Goal: Information Seeking & Learning: Learn about a topic

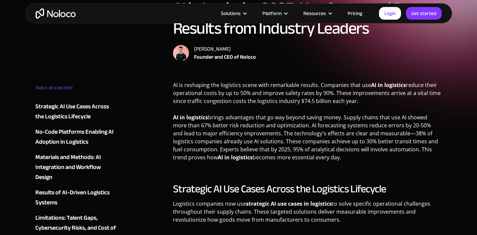
scroll to position [86, 0]
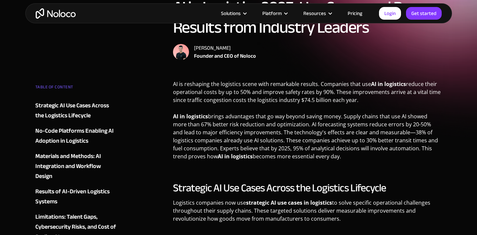
drag, startPoint x: 258, startPoint y: 108, endPoint x: 269, endPoint y: 132, distance: 26.9
click at [269, 132] on p "AI in logistics brings advantages that go way beyond saving money. Supply chain…" at bounding box center [307, 138] width 269 height 53
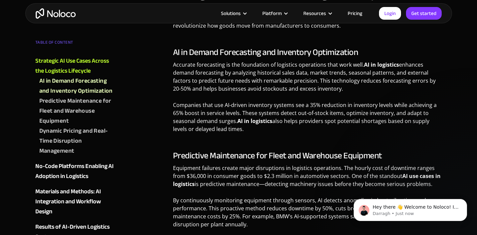
scroll to position [279, 0]
click at [464, 202] on icon "Dismiss notification" at bounding box center [465, 201] width 4 height 4
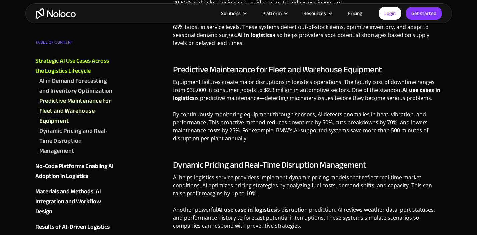
scroll to position [366, 0]
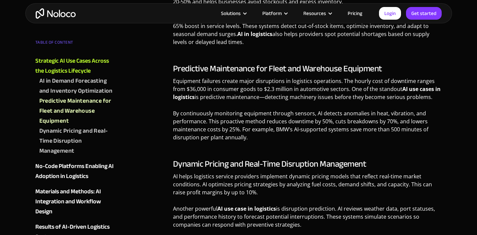
click at [261, 84] on p "Equipment failures create major disruptions in logistics operations. The hourly…" at bounding box center [307, 91] width 269 height 29
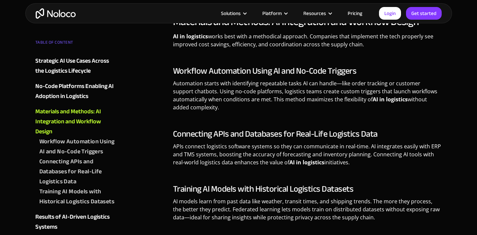
scroll to position [902, 0]
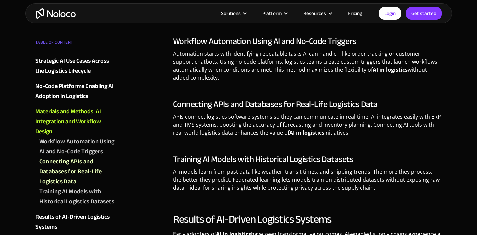
click at [63, 218] on div "Results of AI-Driven Logistics Systems" at bounding box center [75, 222] width 81 height 20
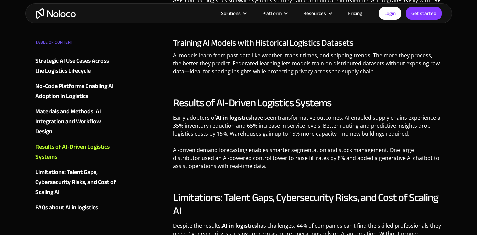
scroll to position [1047, 0]
click at [325, 134] on p "Early adopters of AI in logistics have seen transformative outcomes. AI-enabled…" at bounding box center [307, 128] width 269 height 29
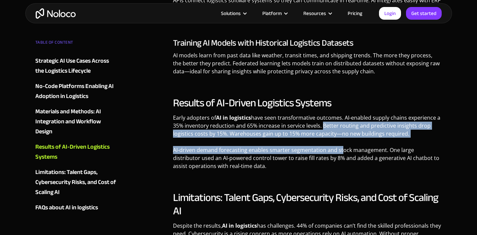
drag, startPoint x: 320, startPoint y: 126, endPoint x: 341, endPoint y: 147, distance: 29.9
click at [341, 147] on div "Results of AI-Driven Logistics Systems Early adopters of AI in logistics have s…" at bounding box center [307, 135] width 269 height 79
click at [341, 147] on p "AI-driven demand forecasting enables smarter segmentation and stock management.…" at bounding box center [307, 160] width 269 height 29
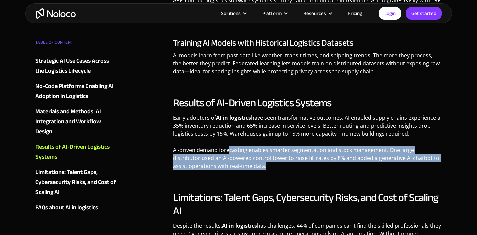
drag, startPoint x: 228, startPoint y: 152, endPoint x: 252, endPoint y: 162, distance: 26.1
click at [252, 162] on p "AI-driven demand forecasting enables smarter segmentation and stock management.…" at bounding box center [307, 160] width 269 height 29
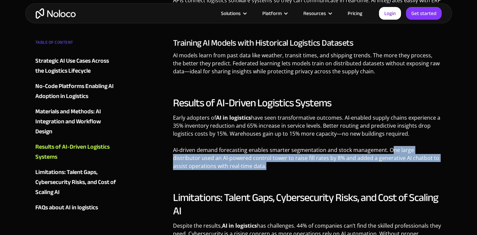
drag, startPoint x: 389, startPoint y: 150, endPoint x: 385, endPoint y: 169, distance: 19.1
click at [385, 169] on p "AI-driven demand forecasting enables smarter segmentation and stock management.…" at bounding box center [307, 160] width 269 height 29
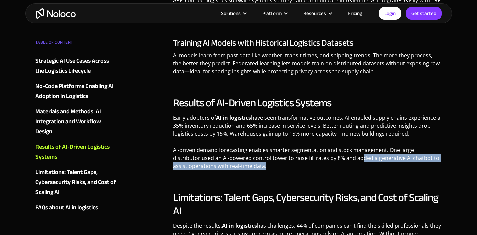
drag, startPoint x: 334, startPoint y: 157, endPoint x: 358, endPoint y: 164, distance: 25.6
click at [358, 164] on p "AI-driven demand forecasting enables smarter segmentation and stock management.…" at bounding box center [307, 160] width 269 height 29
